Goal: Find contact information: Find contact information

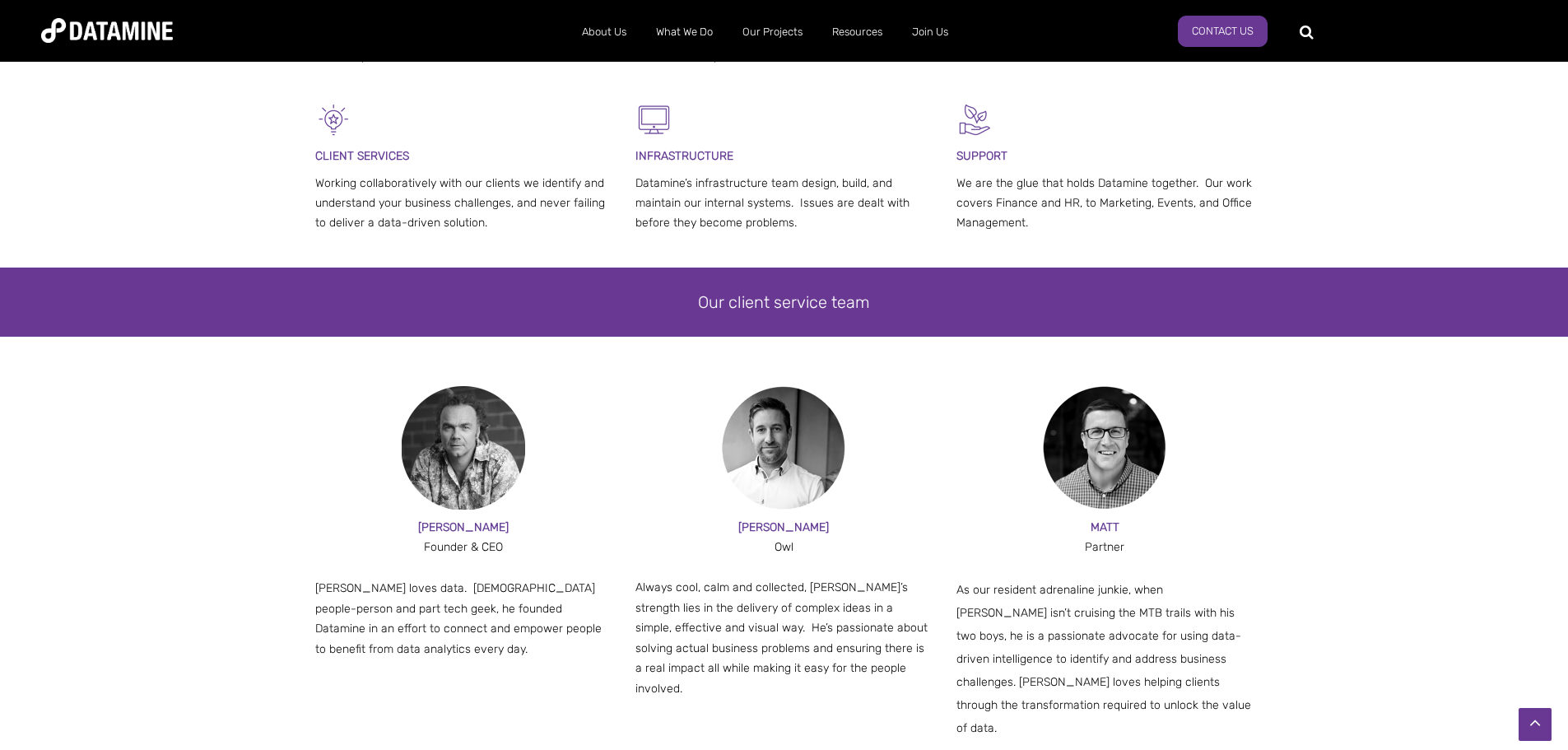
scroll to position [823, 0]
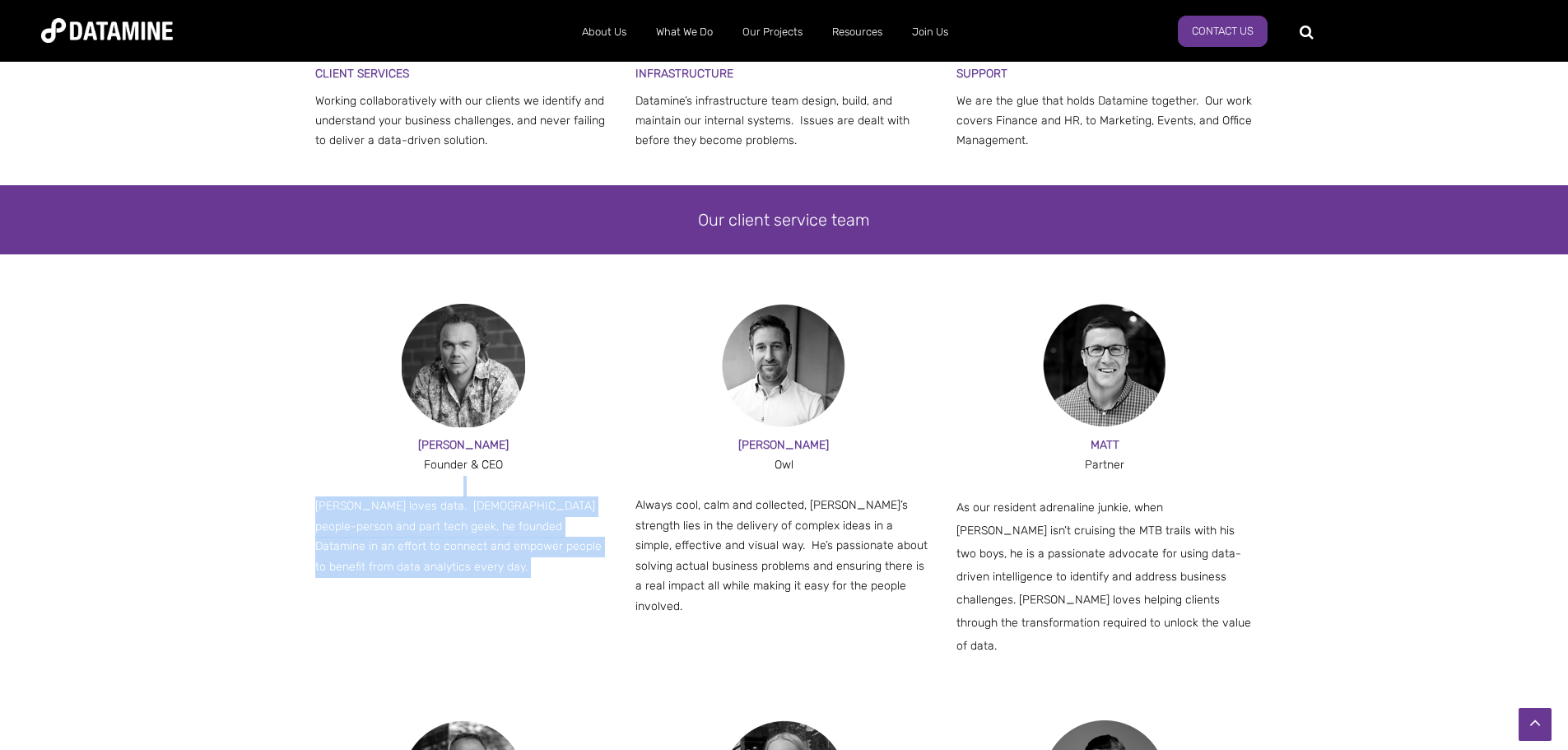
drag, startPoint x: 297, startPoint y: 483, endPoint x: 435, endPoint y: 590, distance: 174.6
click at [435, 591] on div "[PERSON_NAME] & CEO [PERSON_NAME] loves data. [DEMOGRAPHIC_DATA] people-person …" at bounding box center [784, 512] width 1568 height 416
click at [275, 569] on div "[PERSON_NAME] & CEO [PERSON_NAME] loves data. [DEMOGRAPHIC_DATA] people-person …" at bounding box center [784, 512] width 1568 height 416
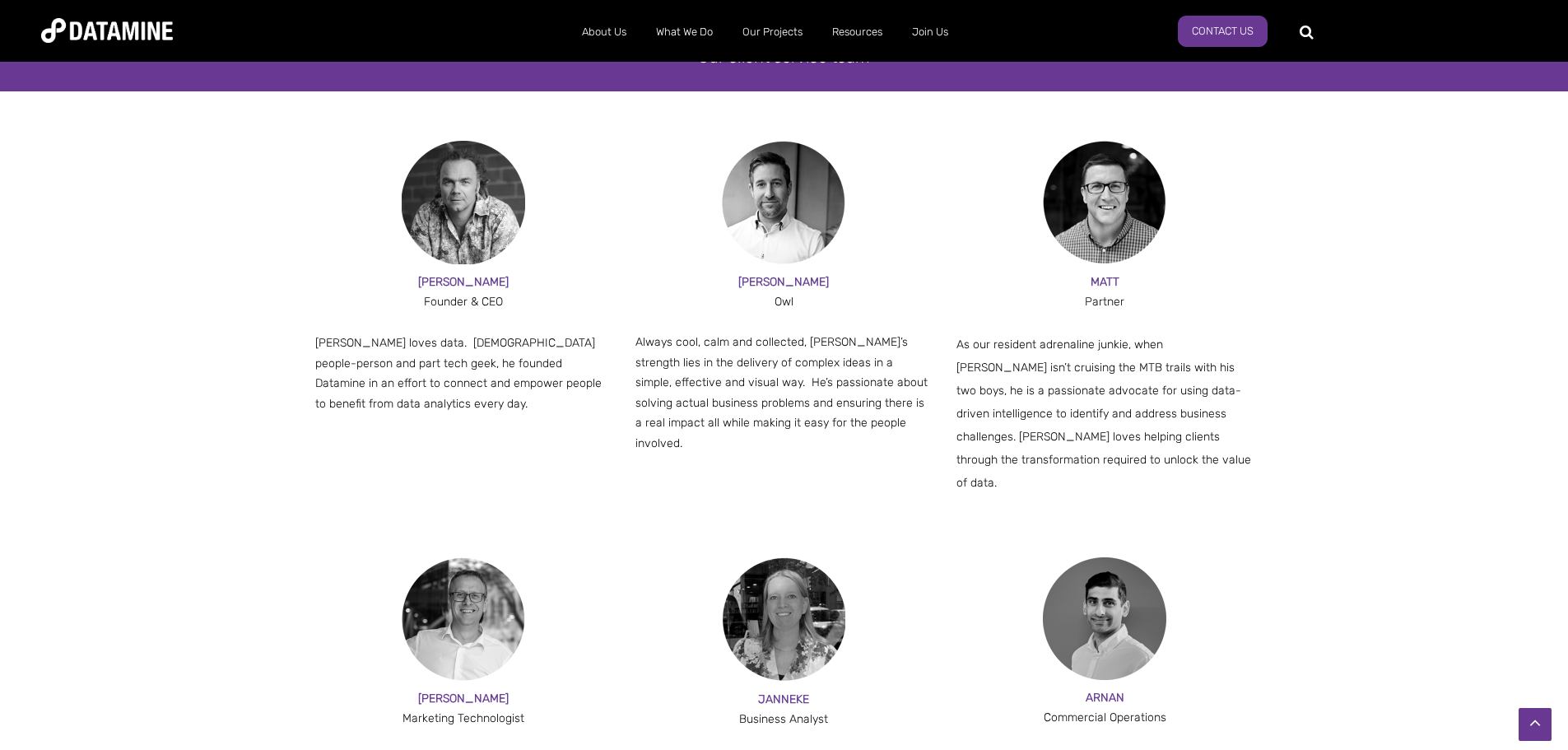
scroll to position [988, 0]
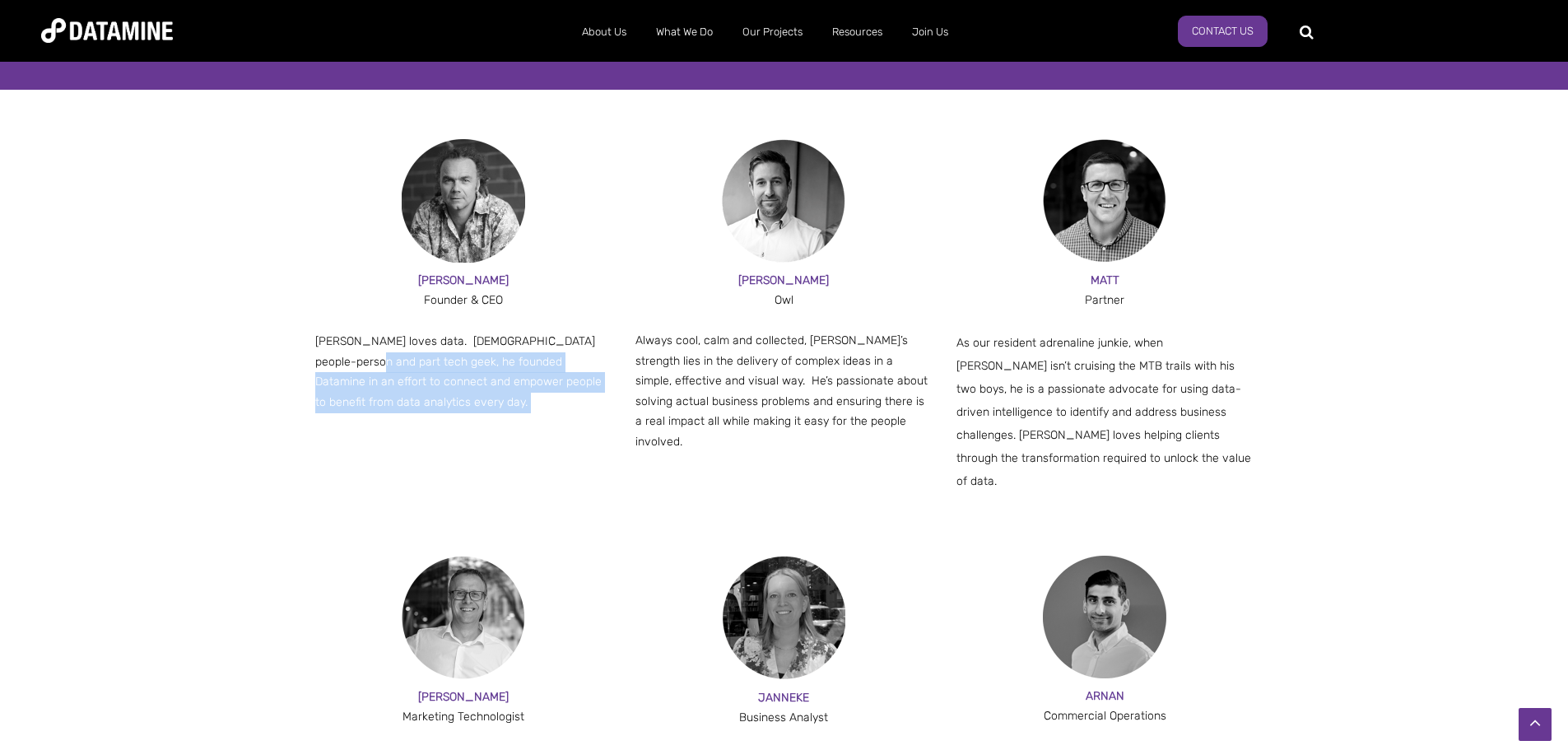
drag, startPoint x: 322, startPoint y: 357, endPoint x: 361, endPoint y: 401, distance: 58.8
click at [361, 401] on p "[PERSON_NAME] loves data. [DEMOGRAPHIC_DATA] people-person and part tech geek, …" at bounding box center [464, 372] width 297 height 81
click at [362, 401] on p "[PERSON_NAME] loves data. [DEMOGRAPHIC_DATA] people-person and part tech geek, …" at bounding box center [464, 372] width 297 height 81
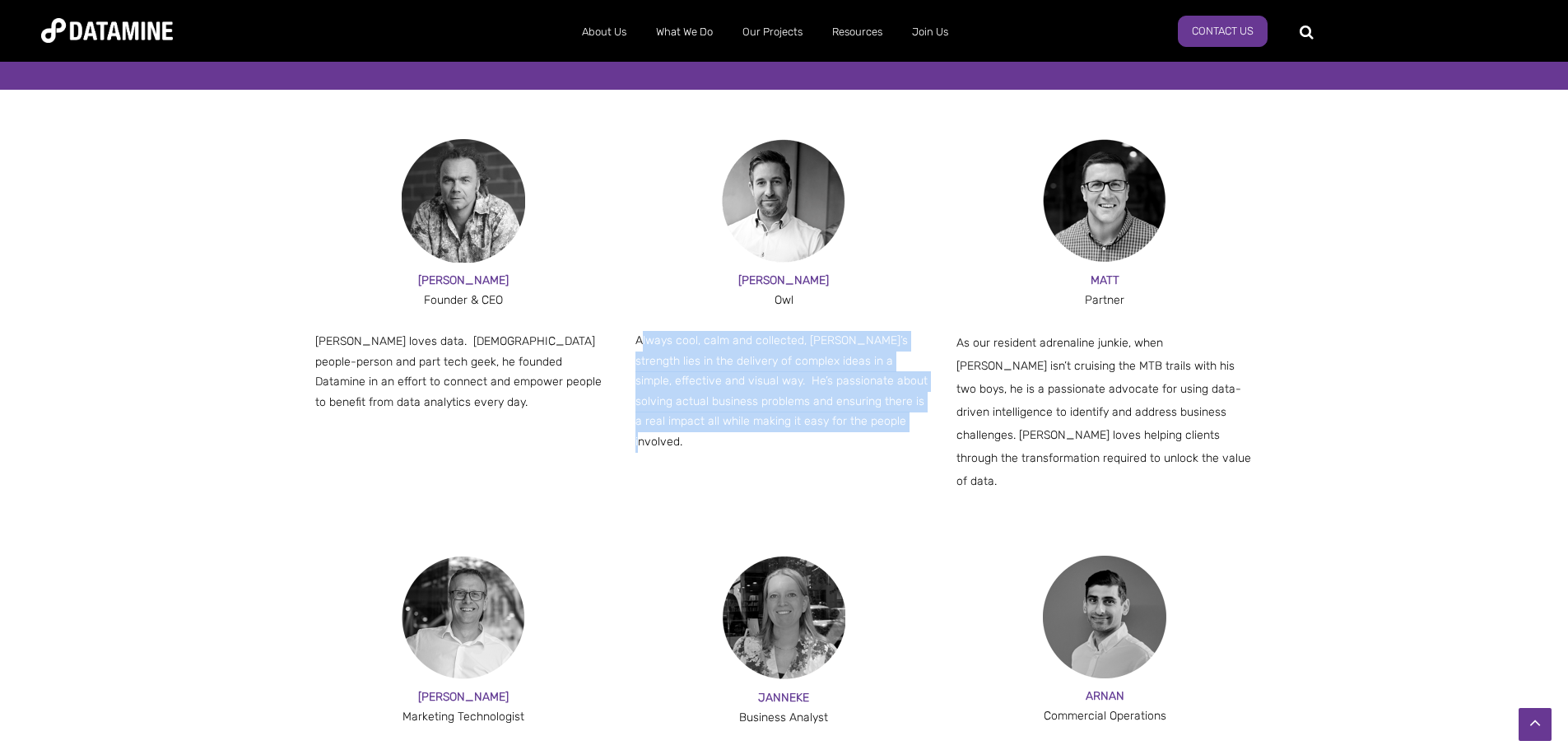
drag, startPoint x: 642, startPoint y: 338, endPoint x: 890, endPoint y: 451, distance: 272.5
click at [890, 451] on div "[PERSON_NAME] & CEO [PERSON_NAME] loves data. [DEMOGRAPHIC_DATA] people-person …" at bounding box center [784, 347] width 938 height 416
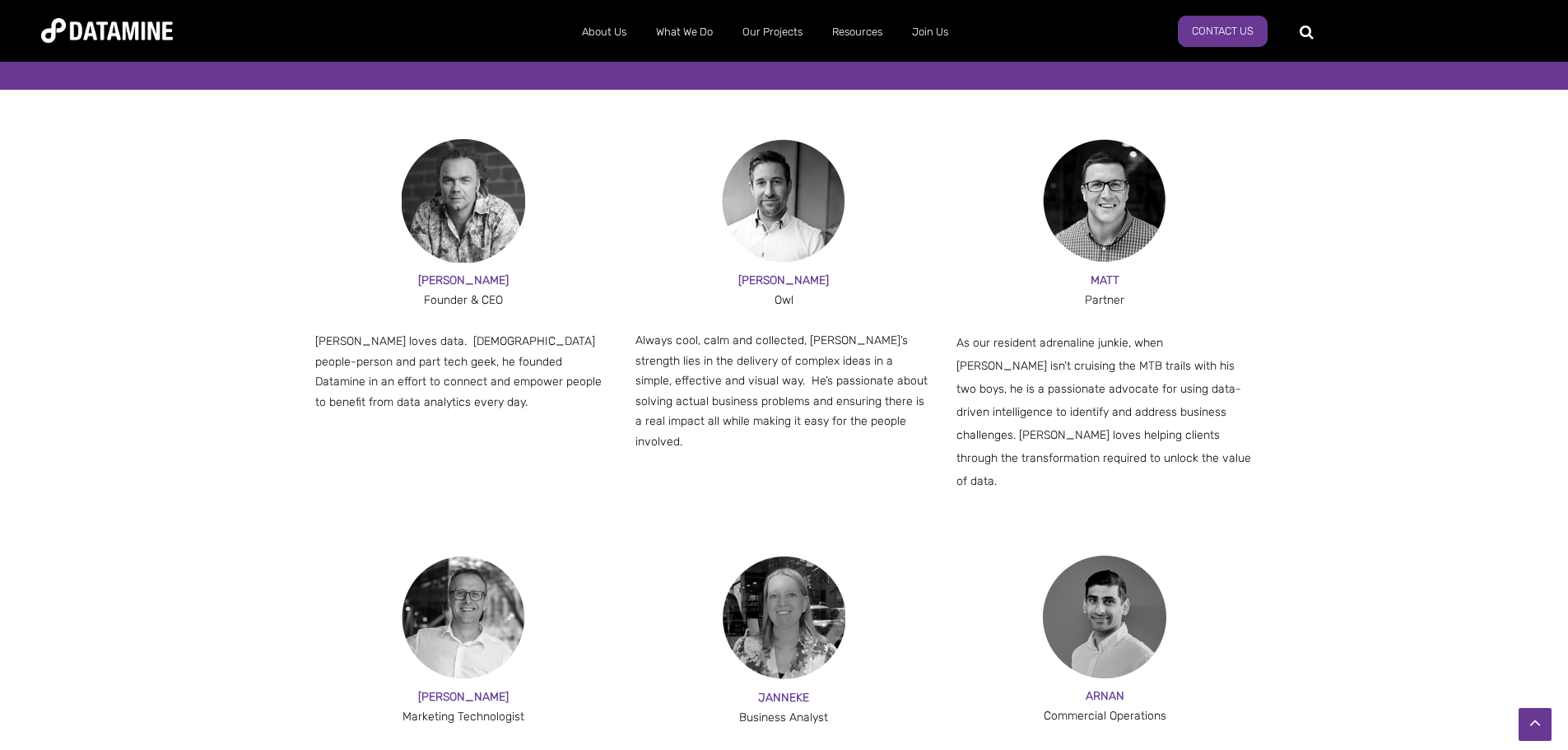
click at [583, 334] on span "[PERSON_NAME] loves data. [DEMOGRAPHIC_DATA] people-person and part tech geek, …" at bounding box center [459, 371] width 287 height 75
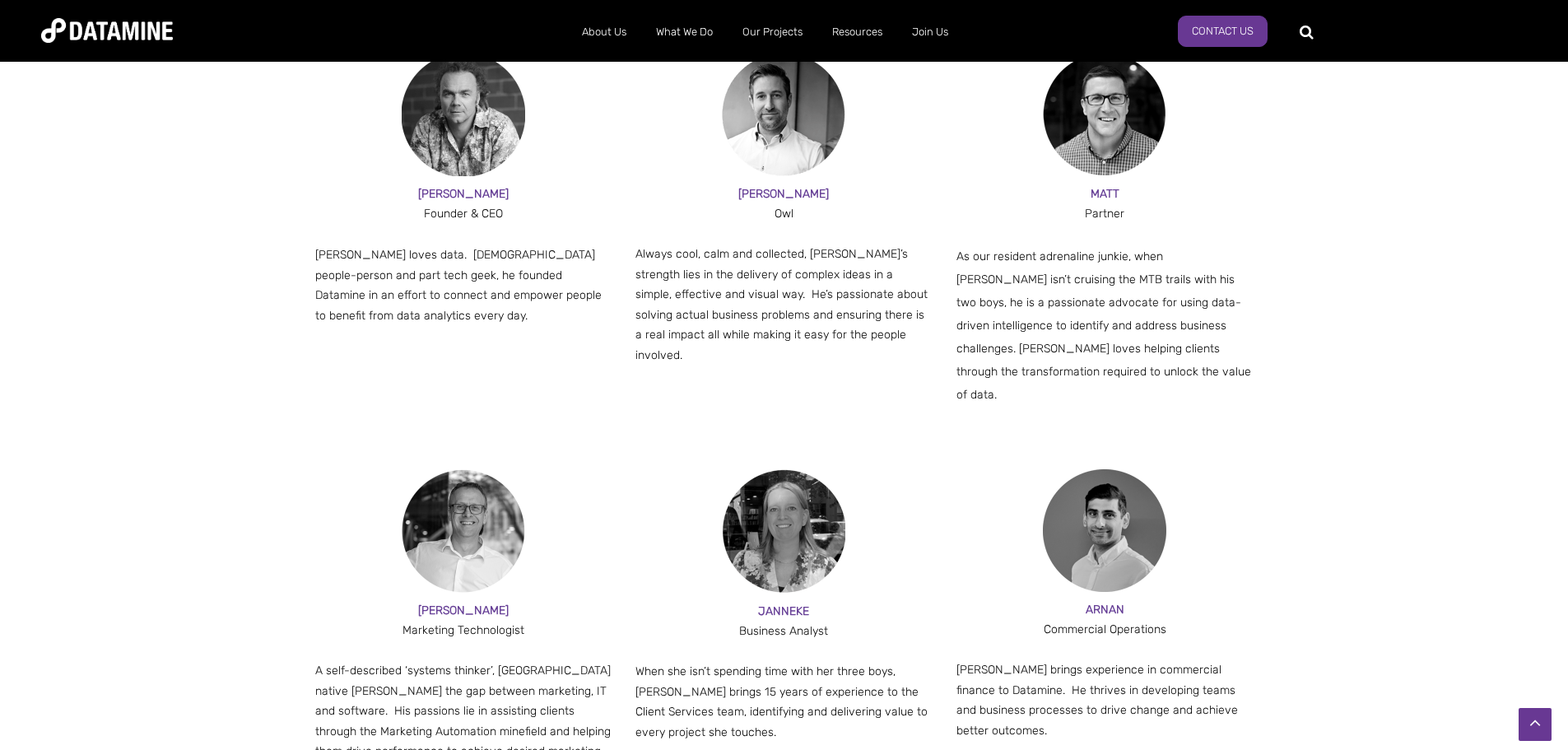
scroll to position [1152, 0]
